Goal: Information Seeking & Learning: Learn about a topic

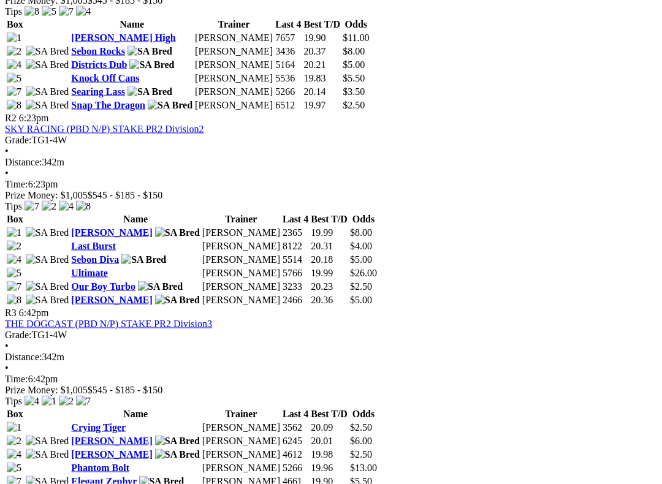
scroll to position [733, 0]
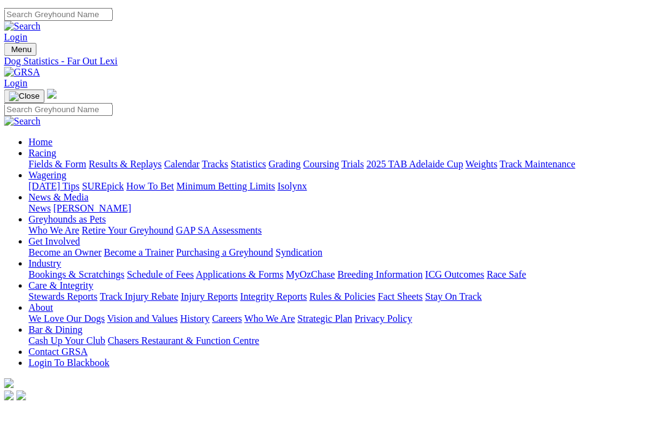
scroll to position [0, 1]
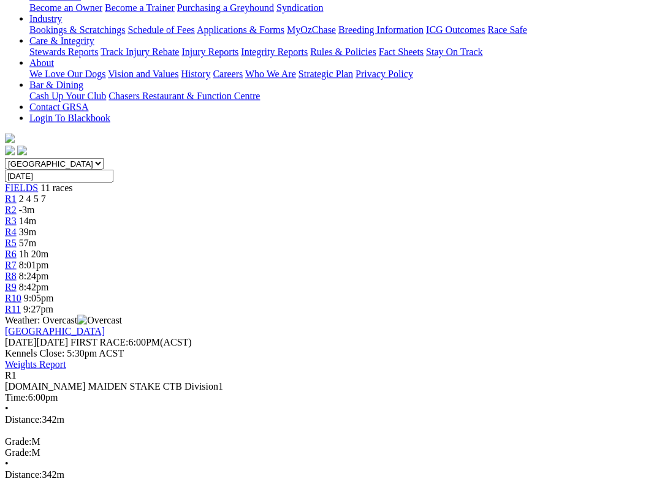
scroll to position [241, 0]
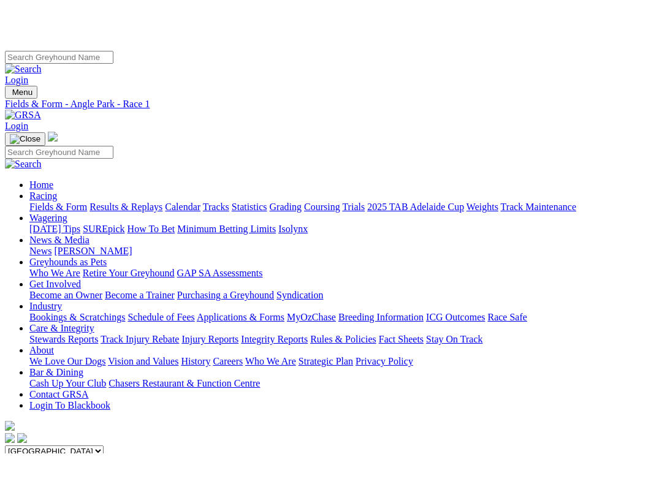
scroll to position [211, 0]
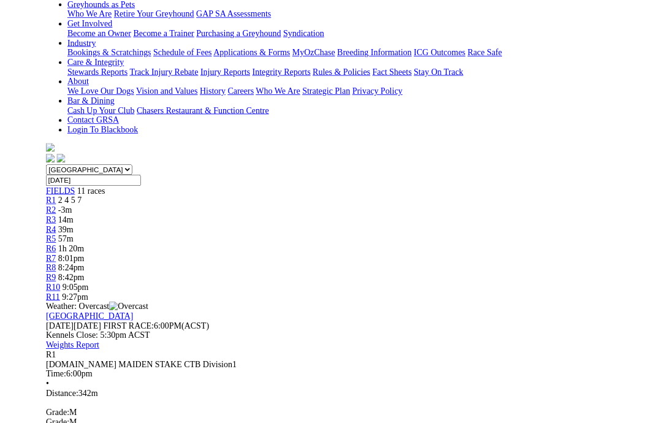
scroll to position [245, 0]
